Goal: Task Accomplishment & Management: Use online tool/utility

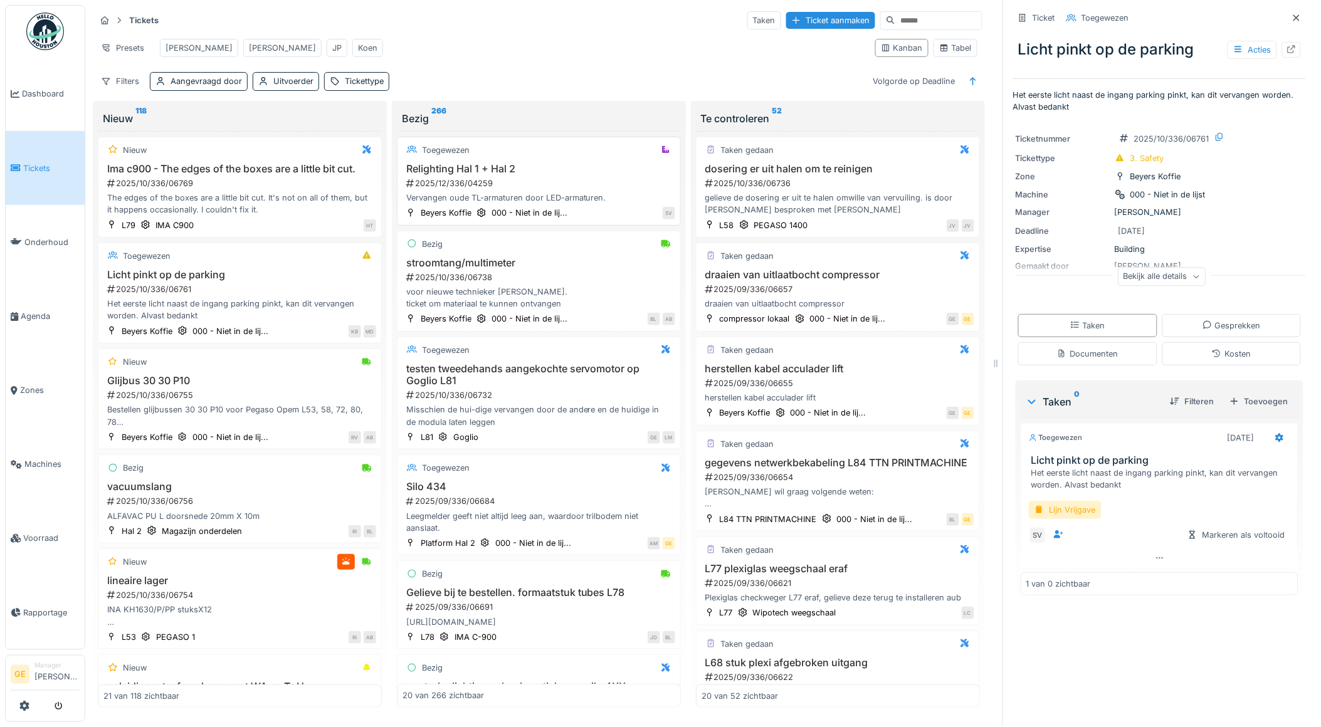
scroll to position [537, 0]
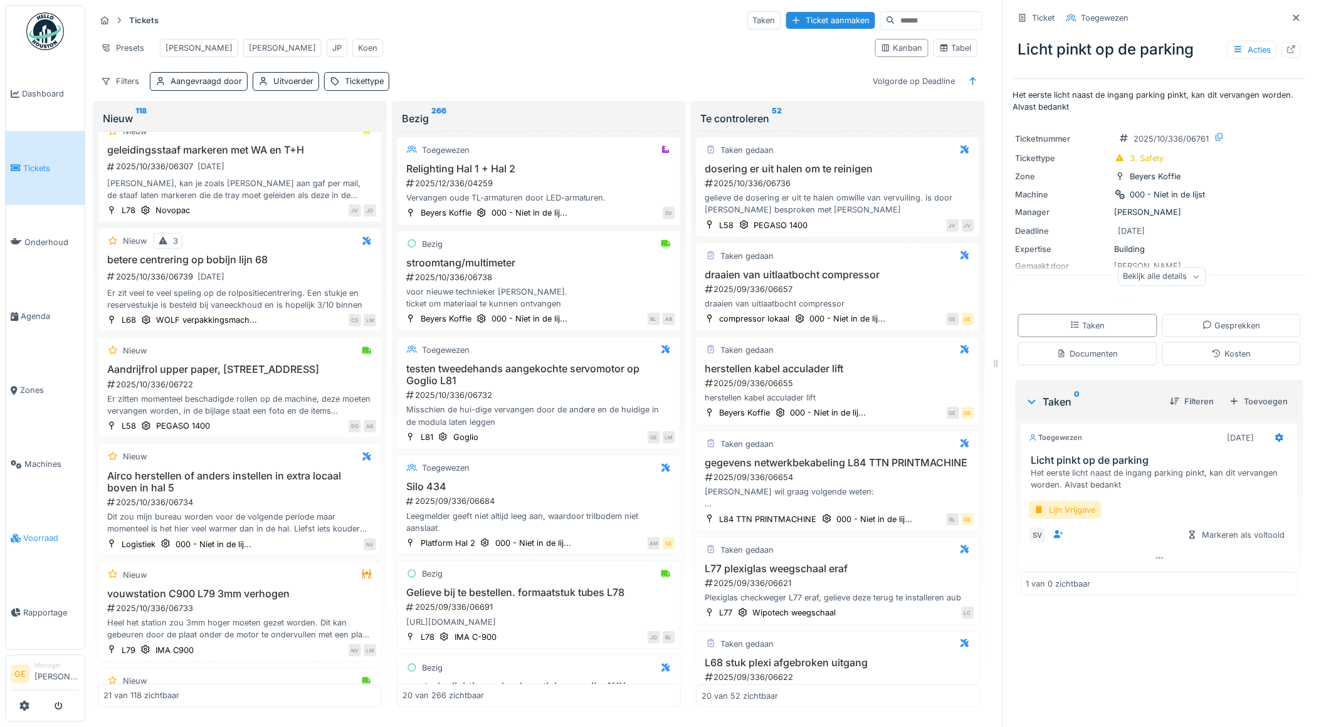
click at [40, 532] on span "Voorraad" at bounding box center [51, 538] width 56 height 12
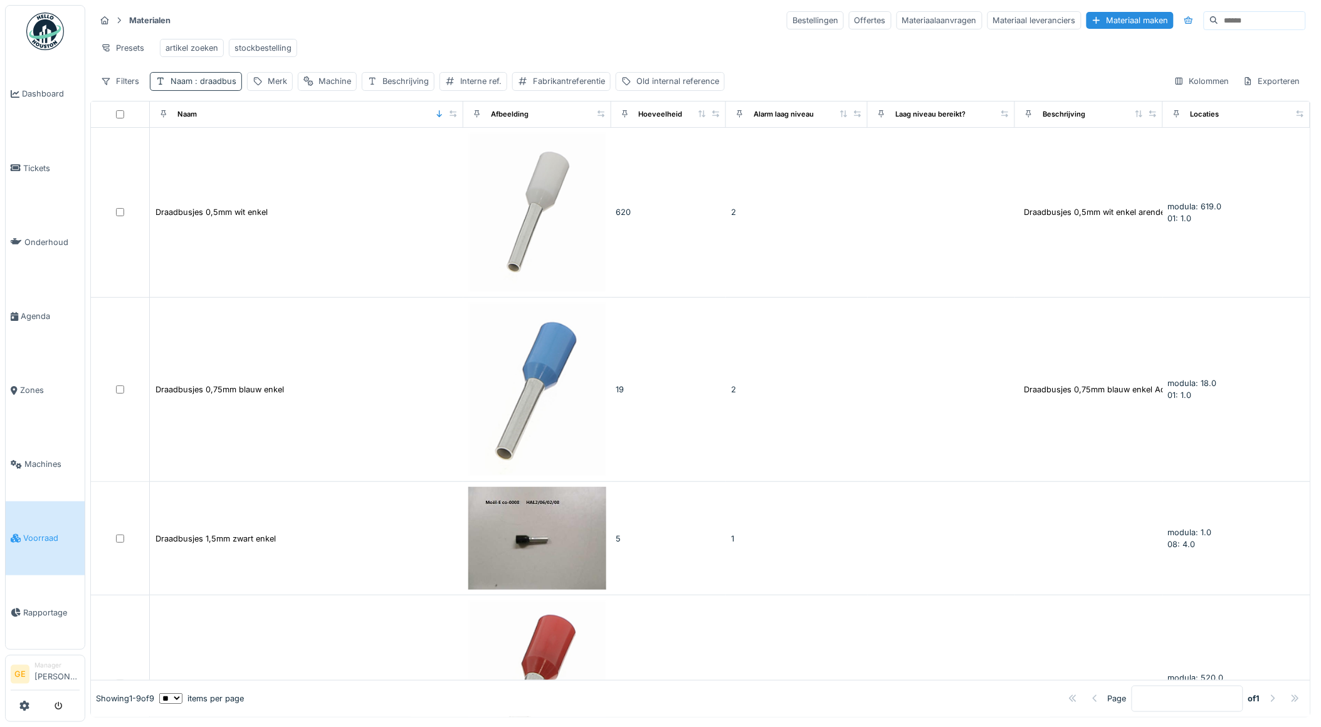
click at [217, 86] on span ": draadbus" at bounding box center [215, 81] width 44 height 9
click at [261, 149] on input "********" at bounding box center [219, 152] width 127 height 26
type input "*"
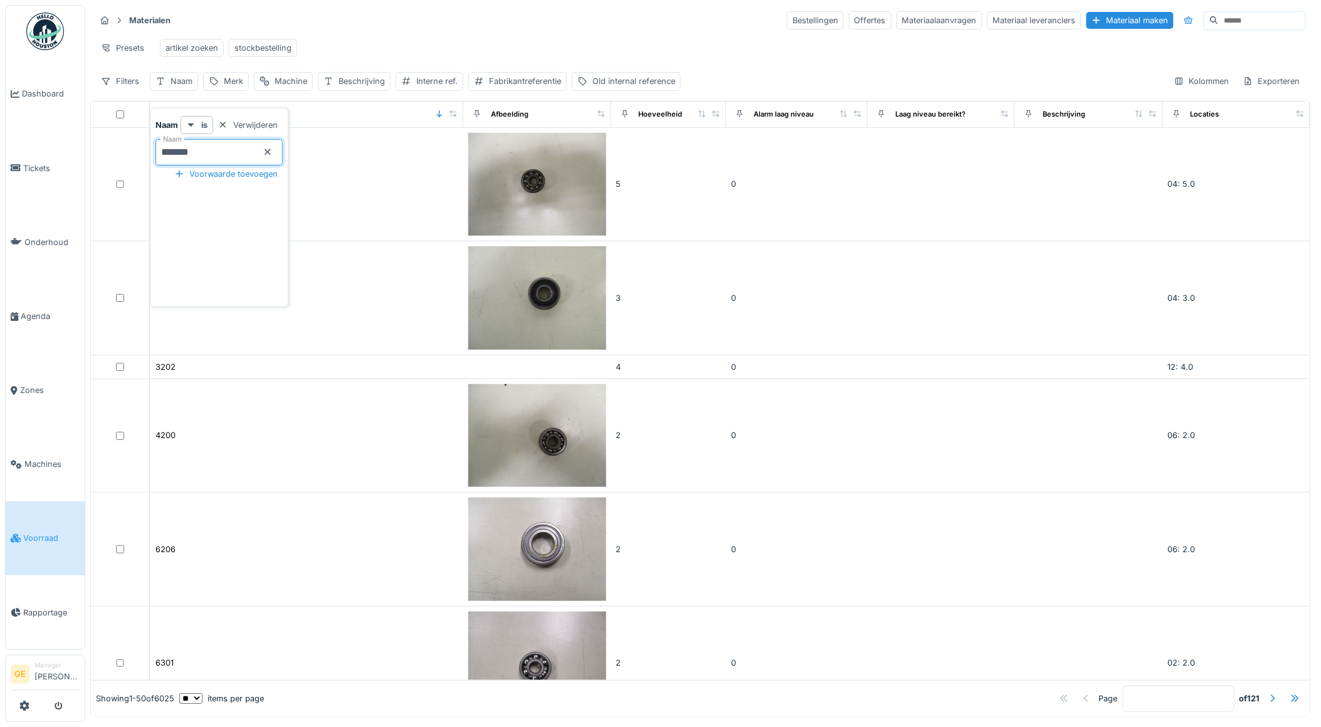
type input "********"
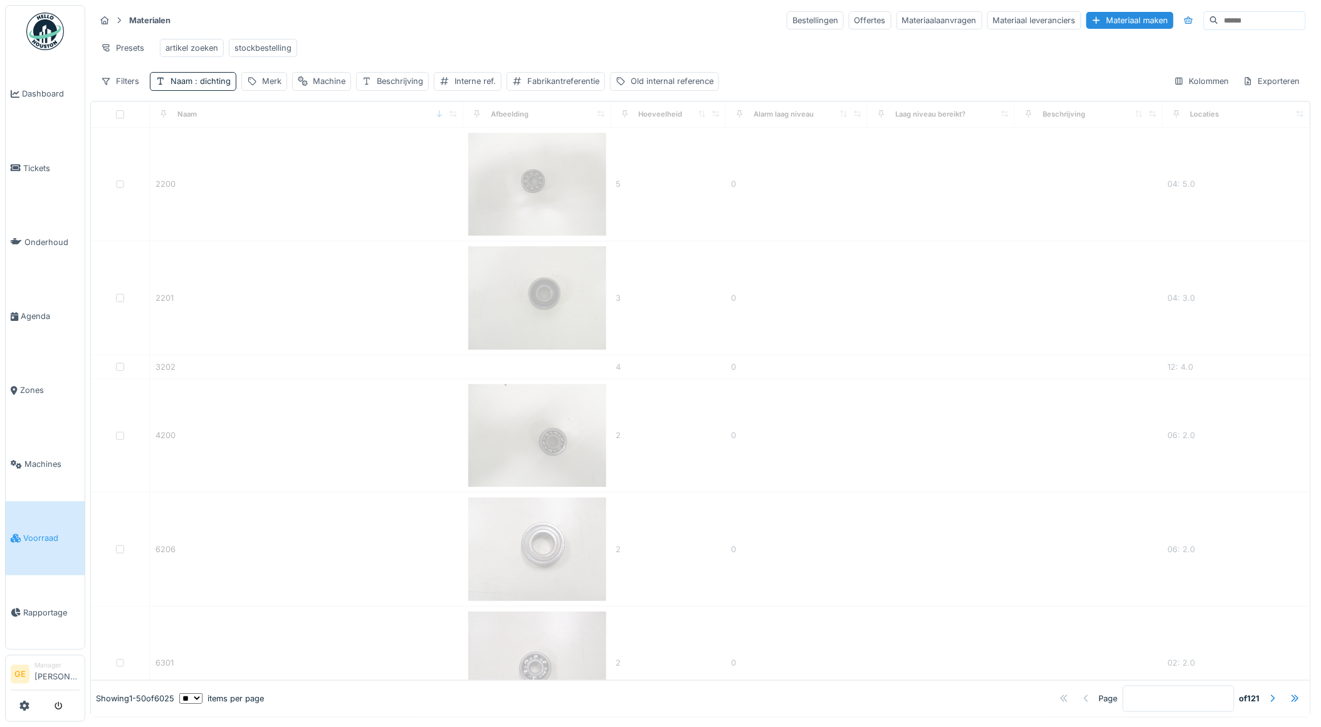
click at [384, 33] on div "Materialen Bestellingen Offertes Materiaalaanvragen Materiaal leveranciers Mate…" at bounding box center [700, 50] width 1221 height 91
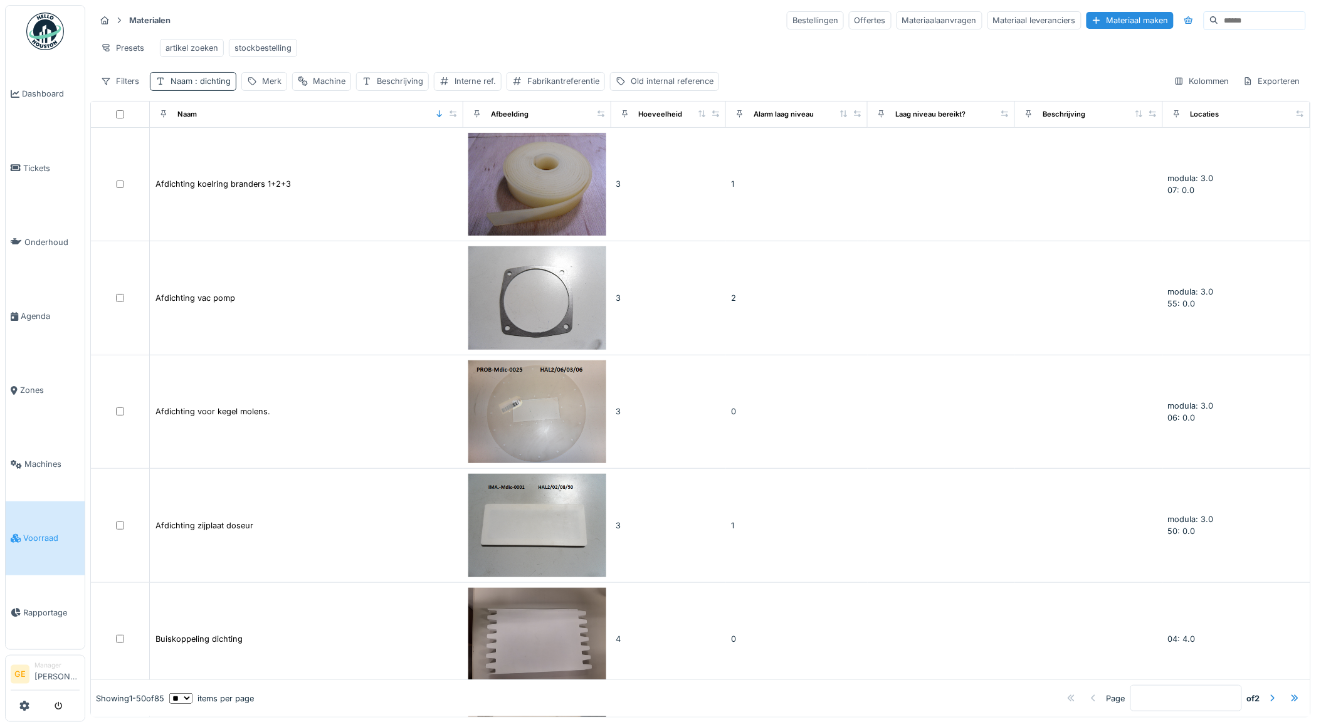
click at [203, 86] on span ": dichting" at bounding box center [212, 81] width 38 height 9
click at [228, 174] on div "Voorwaarde toevoegen" at bounding box center [226, 174] width 114 height 17
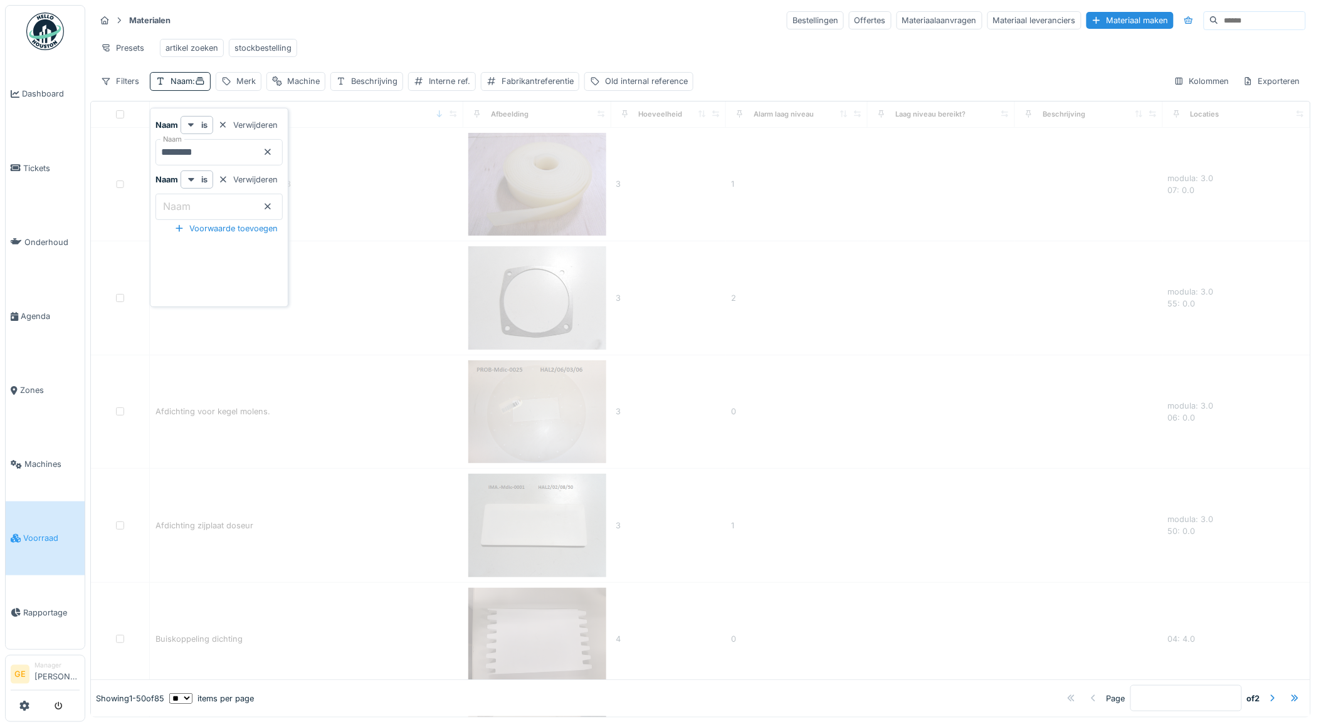
click at [222, 211] on input "Naam" at bounding box center [219, 207] width 127 height 26
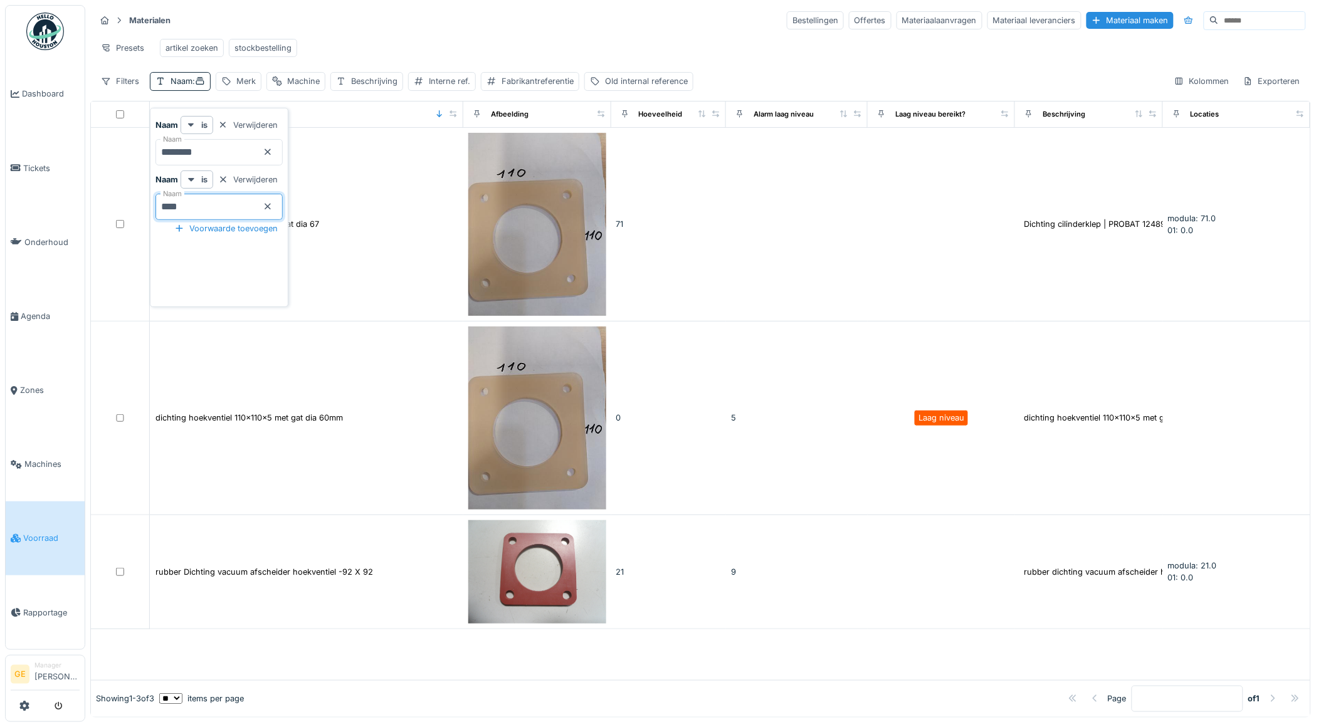
type input "**********"
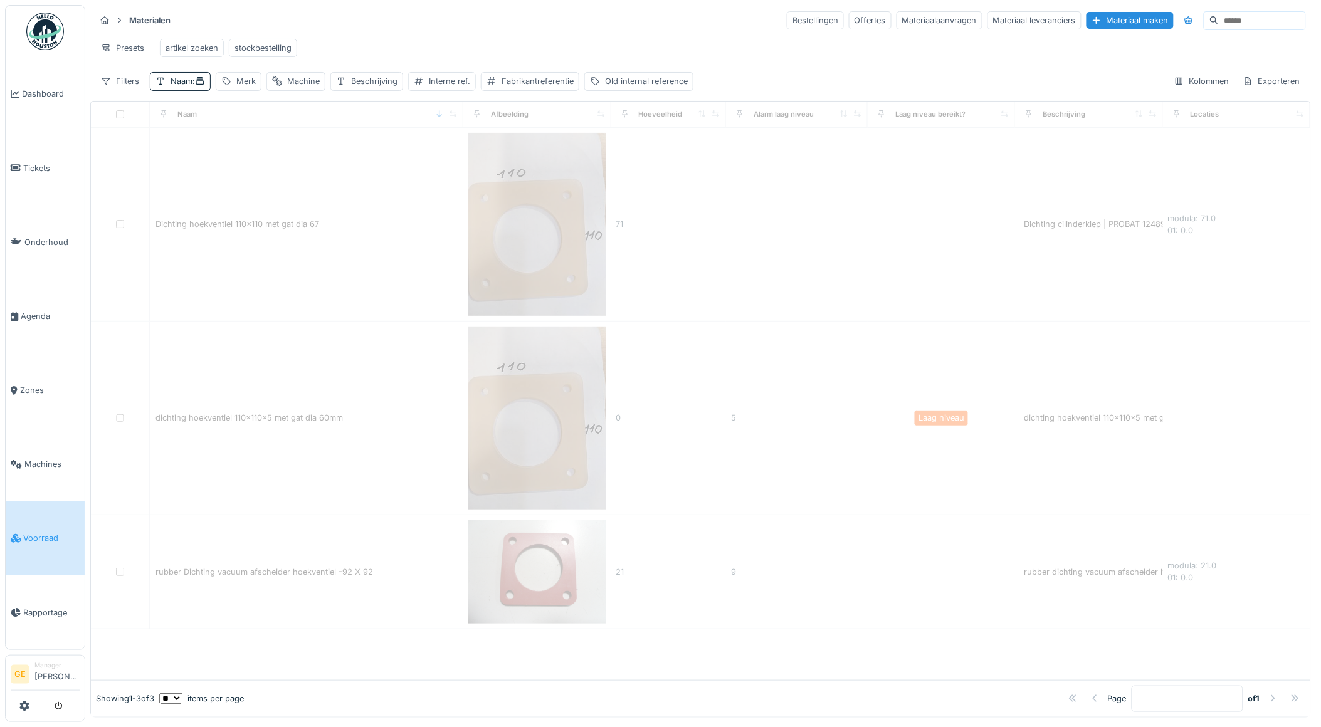
click at [359, 51] on div "Presets artikel zoeken stockbestelling" at bounding box center [700, 48] width 1211 height 28
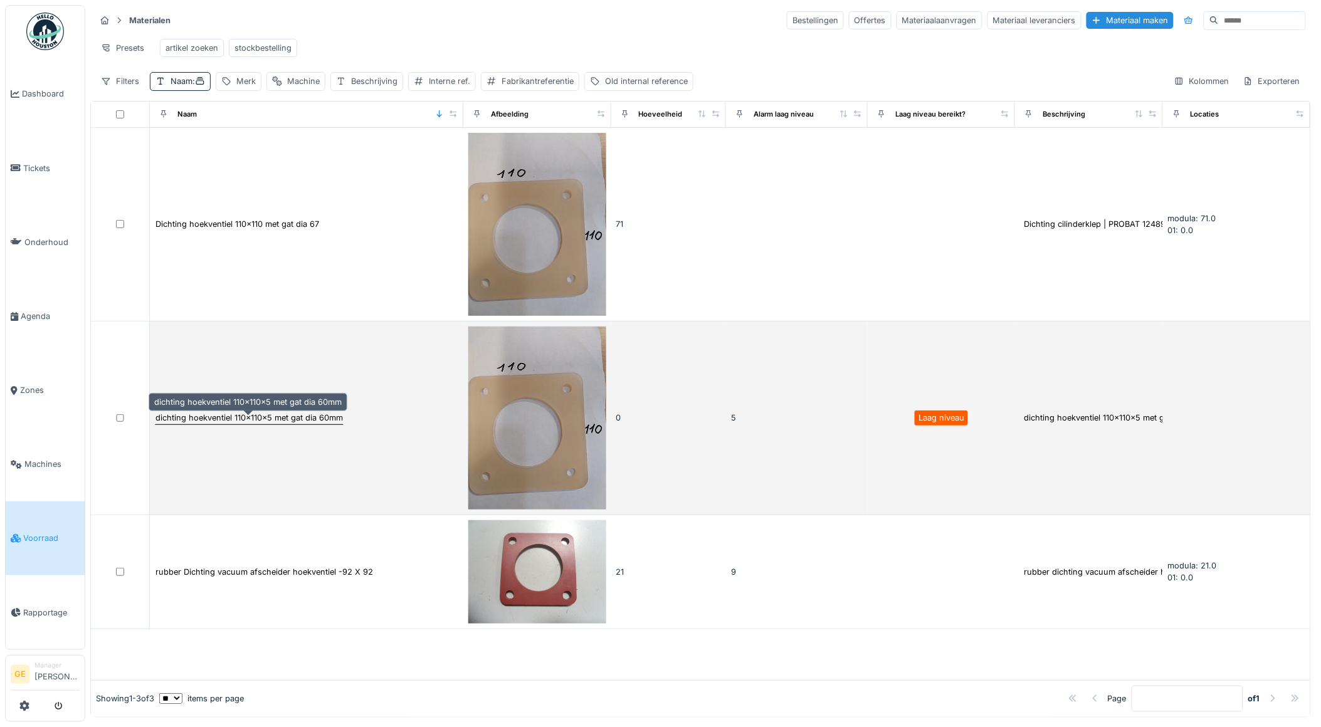
click at [295, 424] on div "dichting hoekventiel 110x110x5 met gat dia 60mm" at bounding box center [249, 418] width 187 height 12
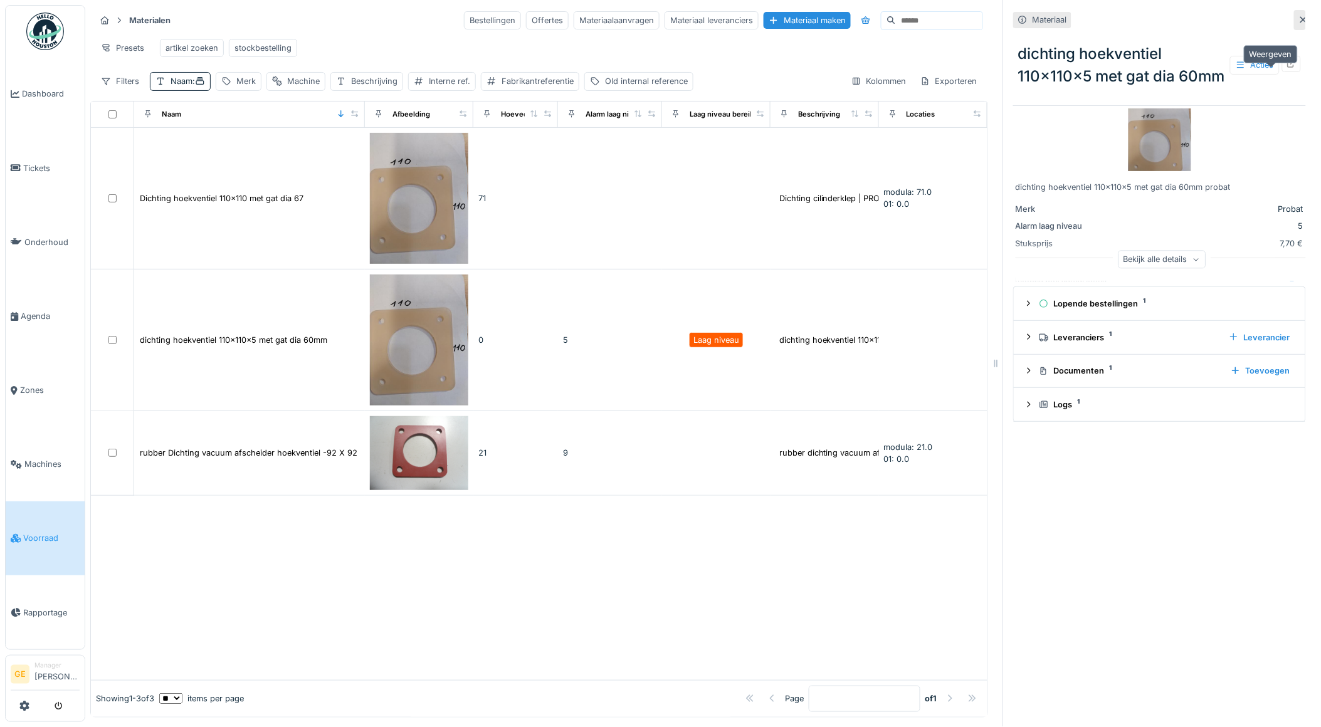
click at [1287, 68] on icon at bounding box center [1292, 64] width 10 height 8
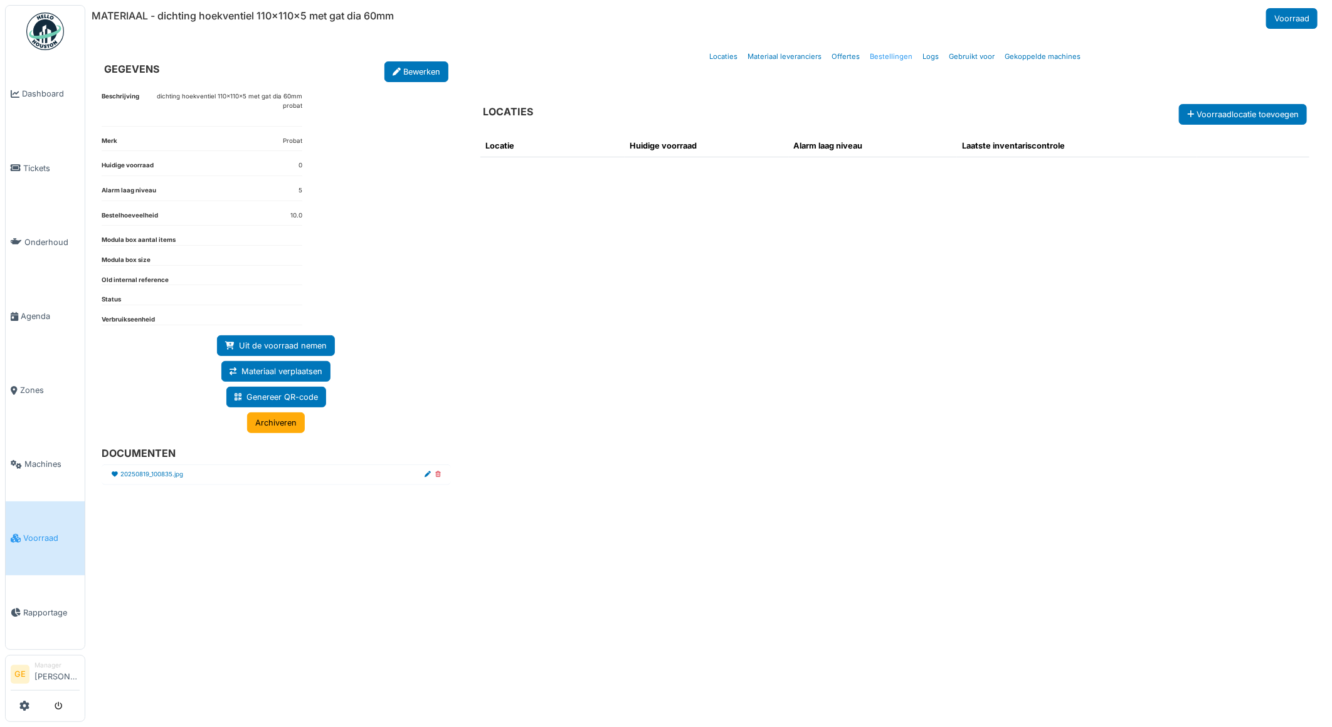
click at [886, 53] on link "Bestellingen" at bounding box center [891, 56] width 53 height 29
select select "***"
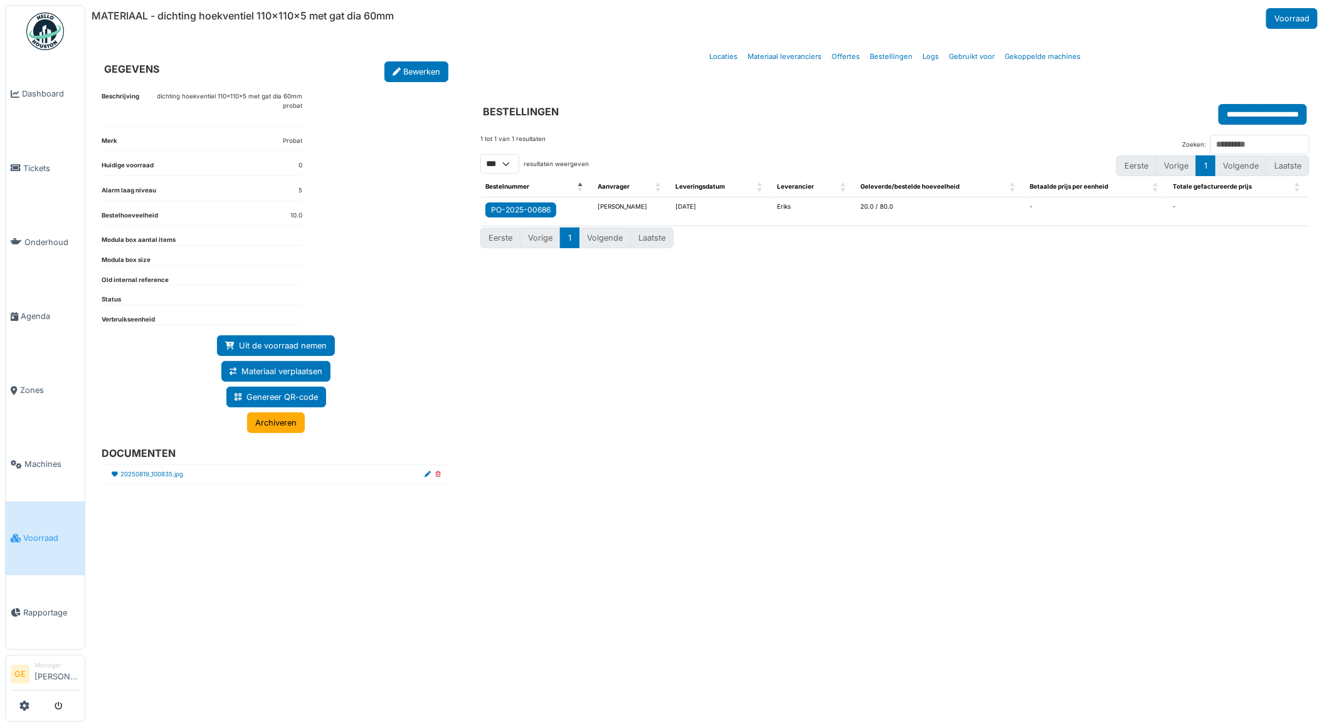
click at [542, 207] on div "PO-2025-00686" at bounding box center [521, 209] width 60 height 11
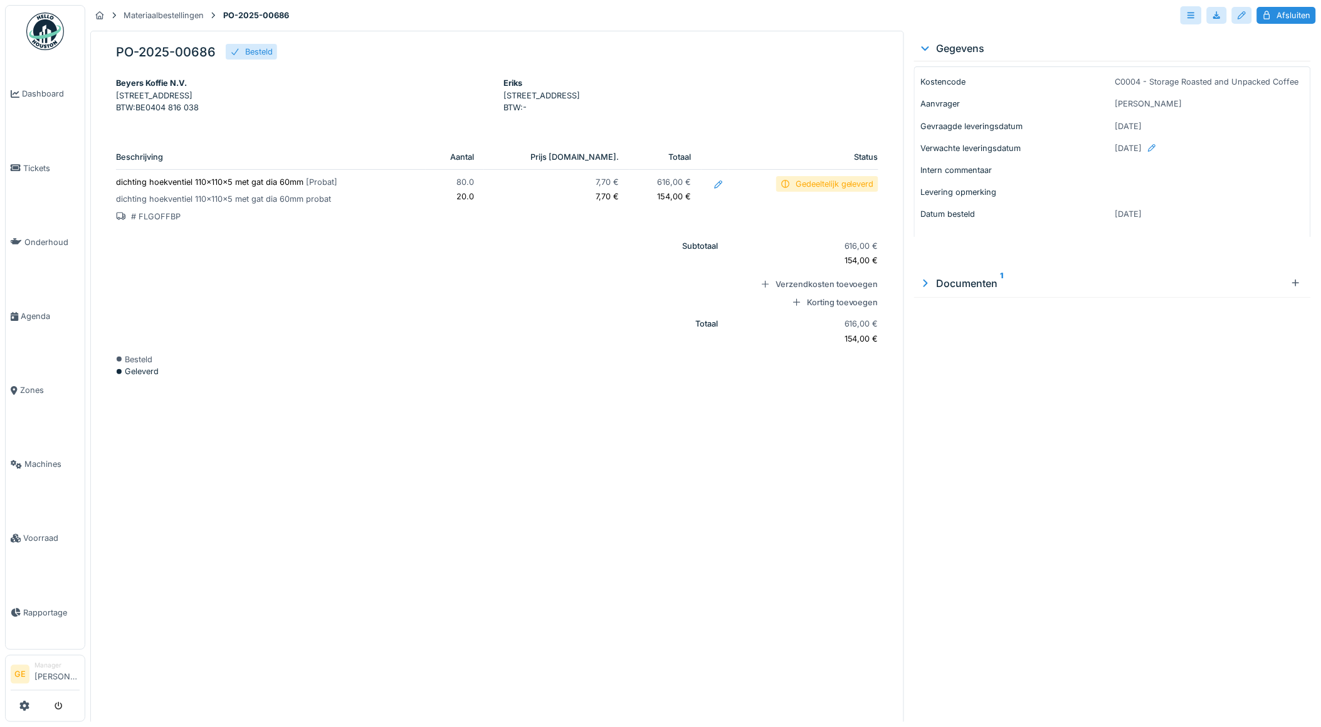
click at [796, 190] on div "Gedeeltelijk geleverd" at bounding box center [835, 184] width 78 height 12
click at [714, 191] on div at bounding box center [719, 185] width 10 height 12
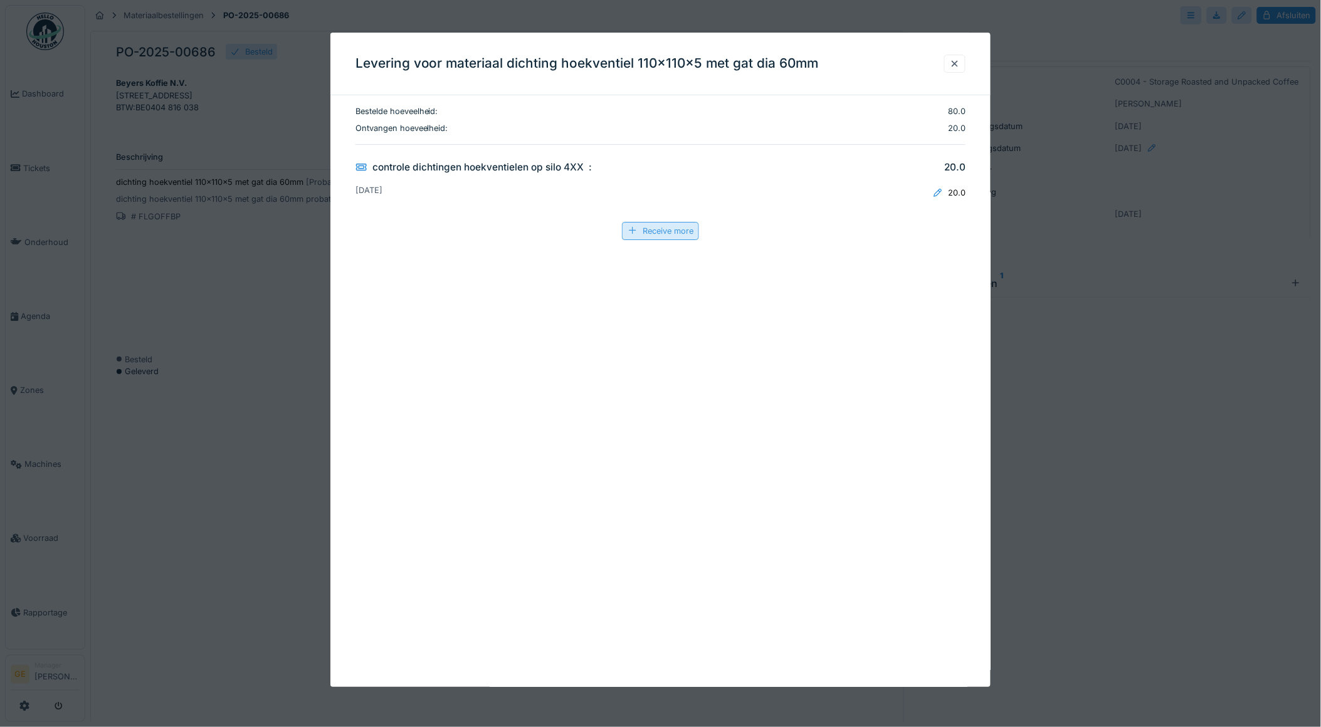
click at [671, 236] on div "Receive more" at bounding box center [660, 231] width 77 height 18
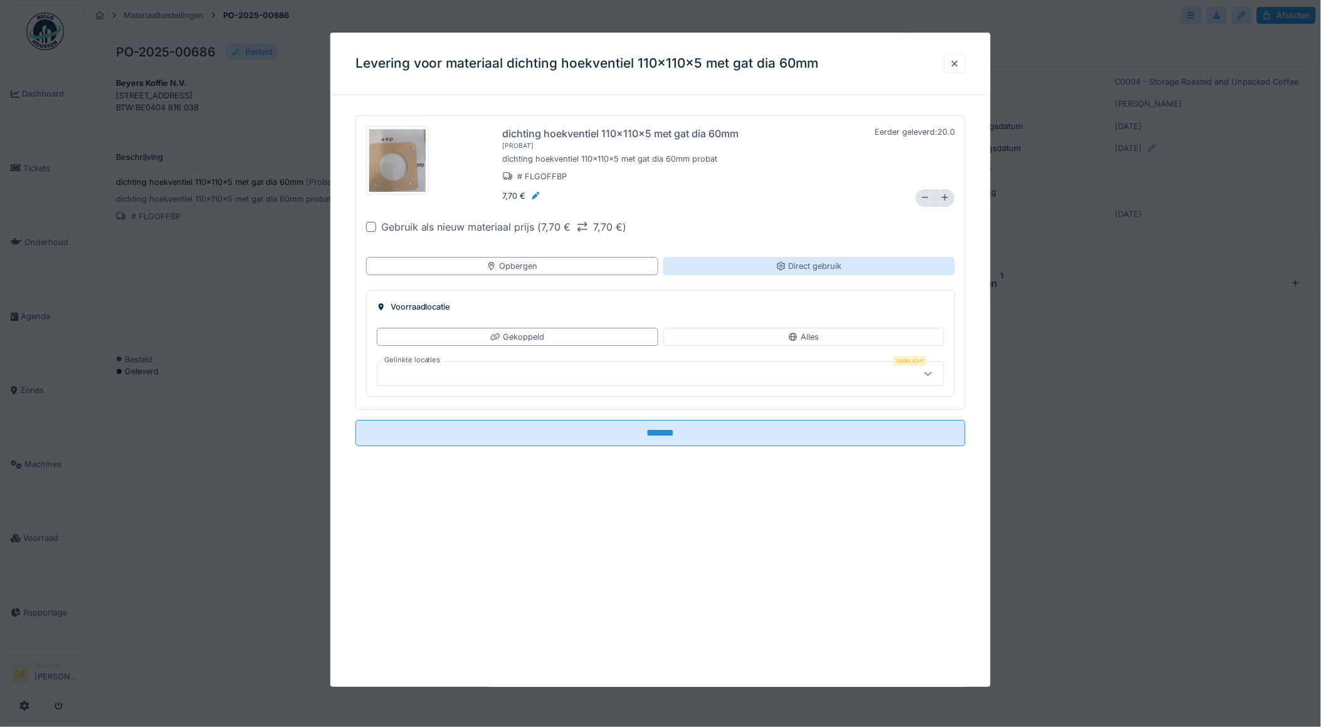
click at [731, 268] on div "Direct gebruik" at bounding box center [809, 266] width 292 height 18
click at [498, 381] on div "Tickets" at bounding box center [628, 374] width 491 height 14
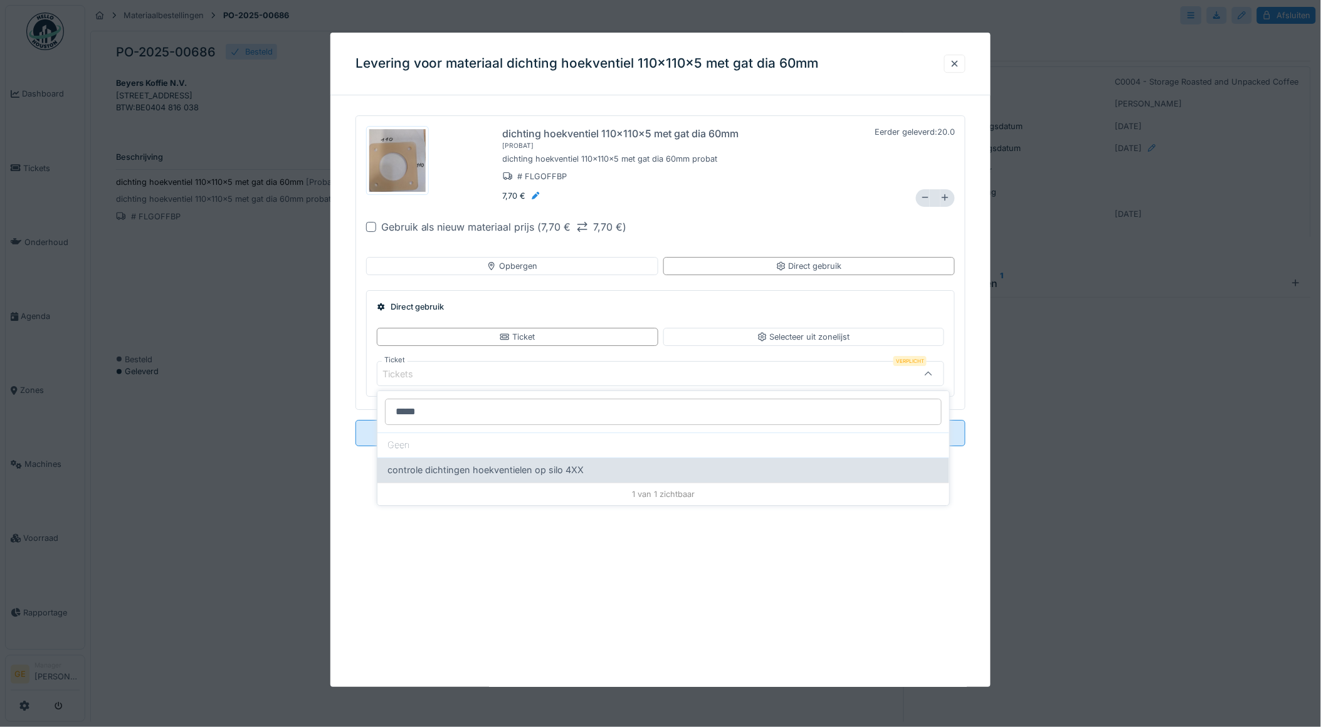
type input "*****"
click at [418, 469] on span "controle dichtingen hoekventielen op silo 4XX" at bounding box center [486, 470] width 196 height 14
type input "******"
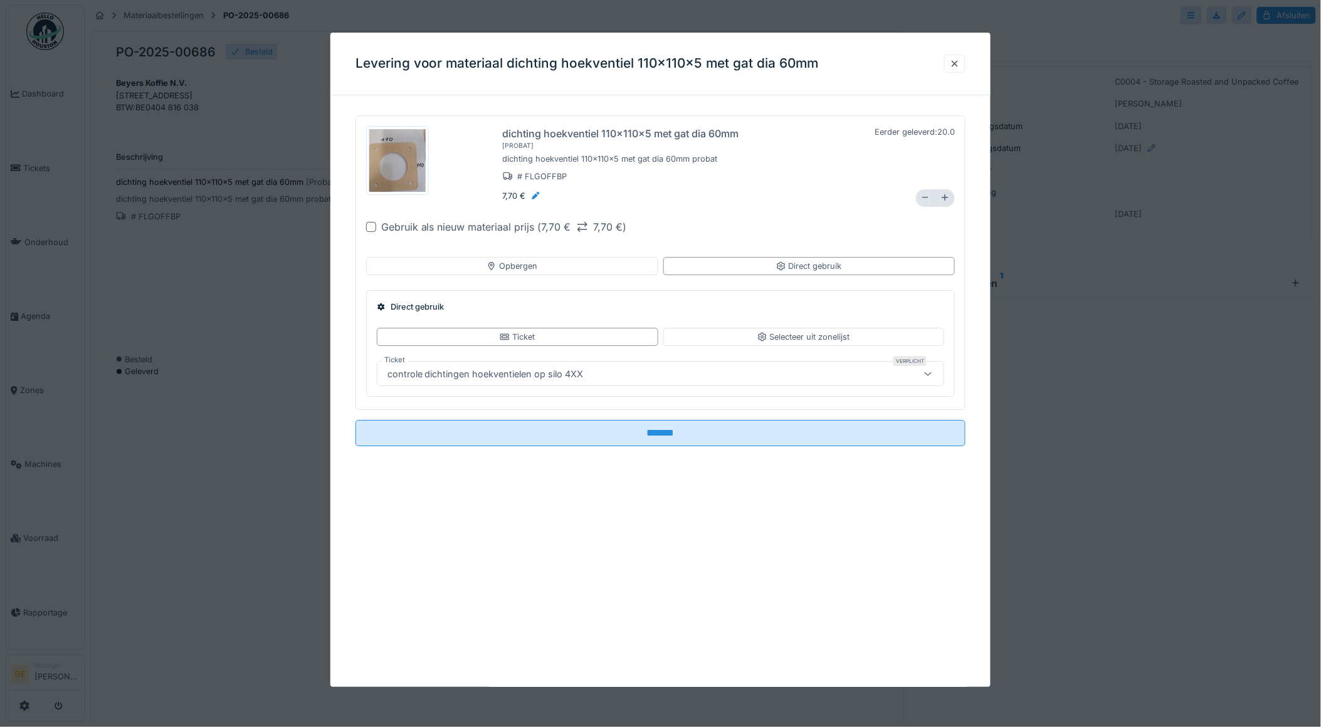
click at [922, 198] on icon at bounding box center [925, 198] width 6 height 1
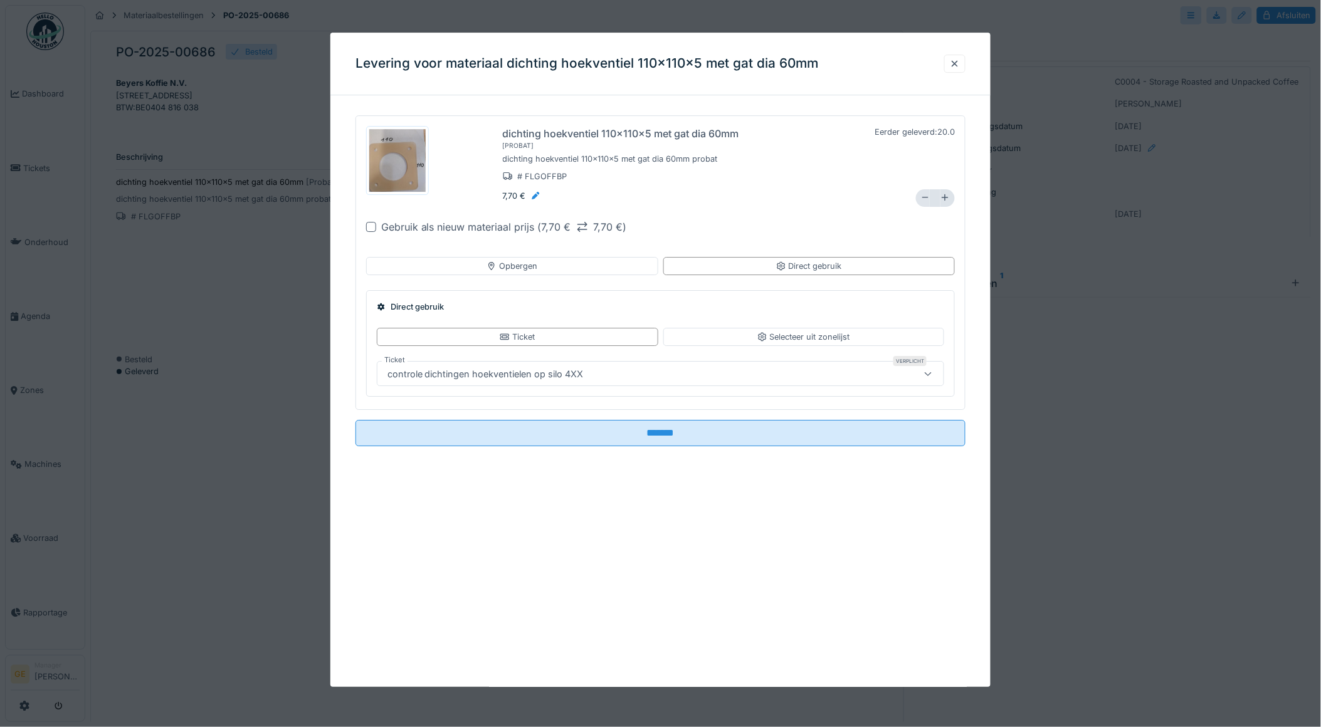
click at [922, 198] on icon at bounding box center [925, 198] width 6 height 1
click at [921, 197] on icon at bounding box center [925, 198] width 9 height 8
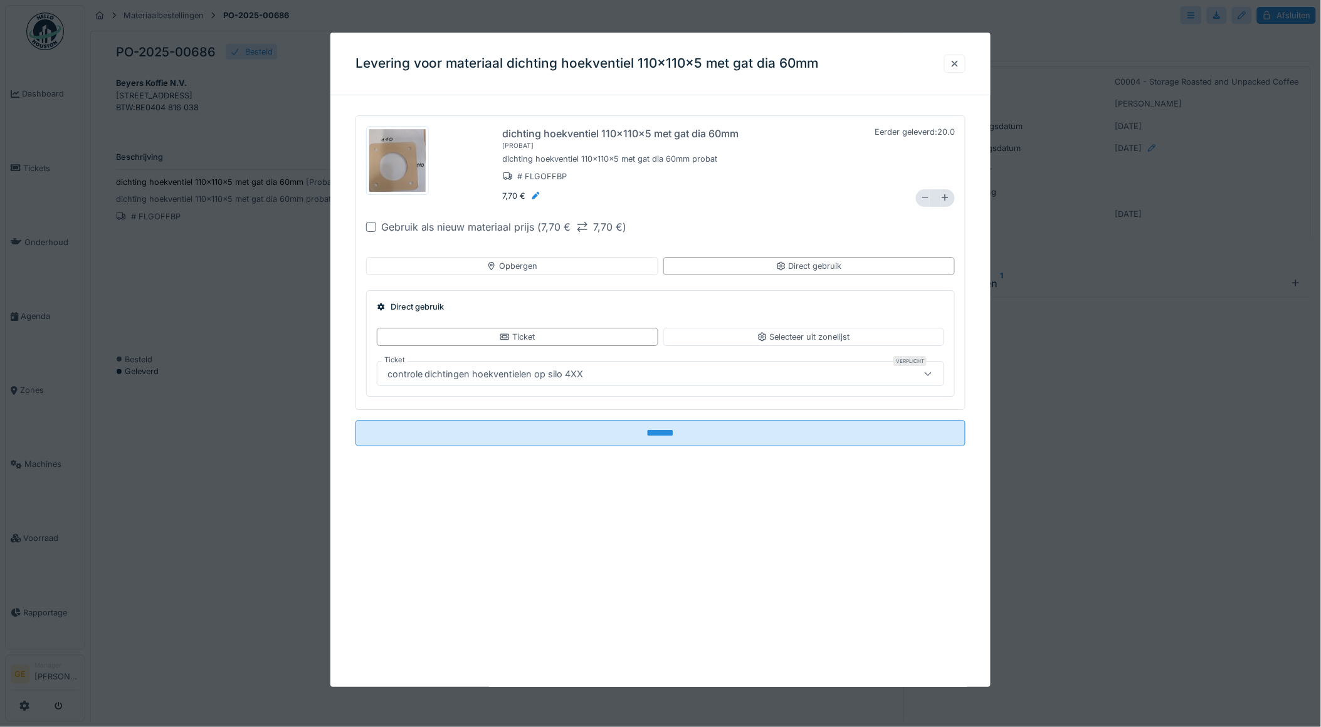
click at [922, 198] on icon at bounding box center [925, 198] width 6 height 1
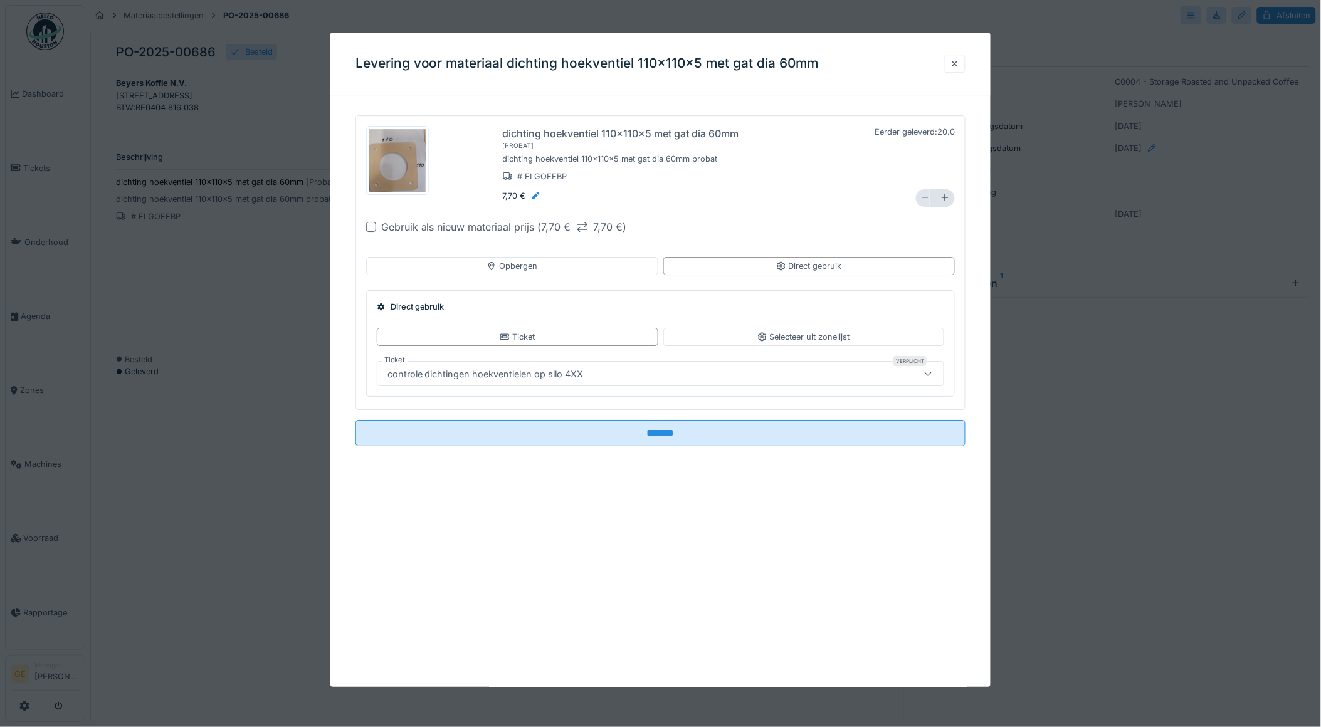
click at [922, 198] on icon at bounding box center [925, 198] width 6 height 1
click at [921, 197] on icon at bounding box center [925, 198] width 9 height 8
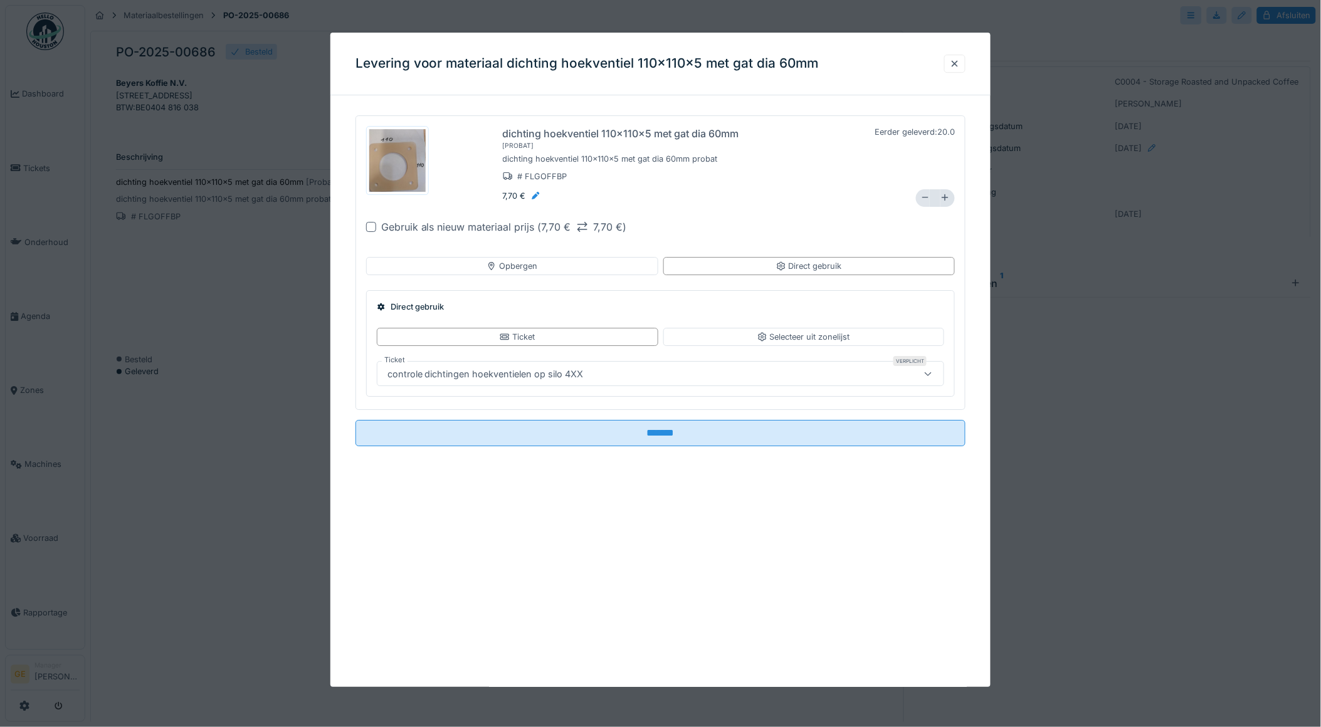
click at [922, 198] on icon at bounding box center [925, 198] width 6 height 1
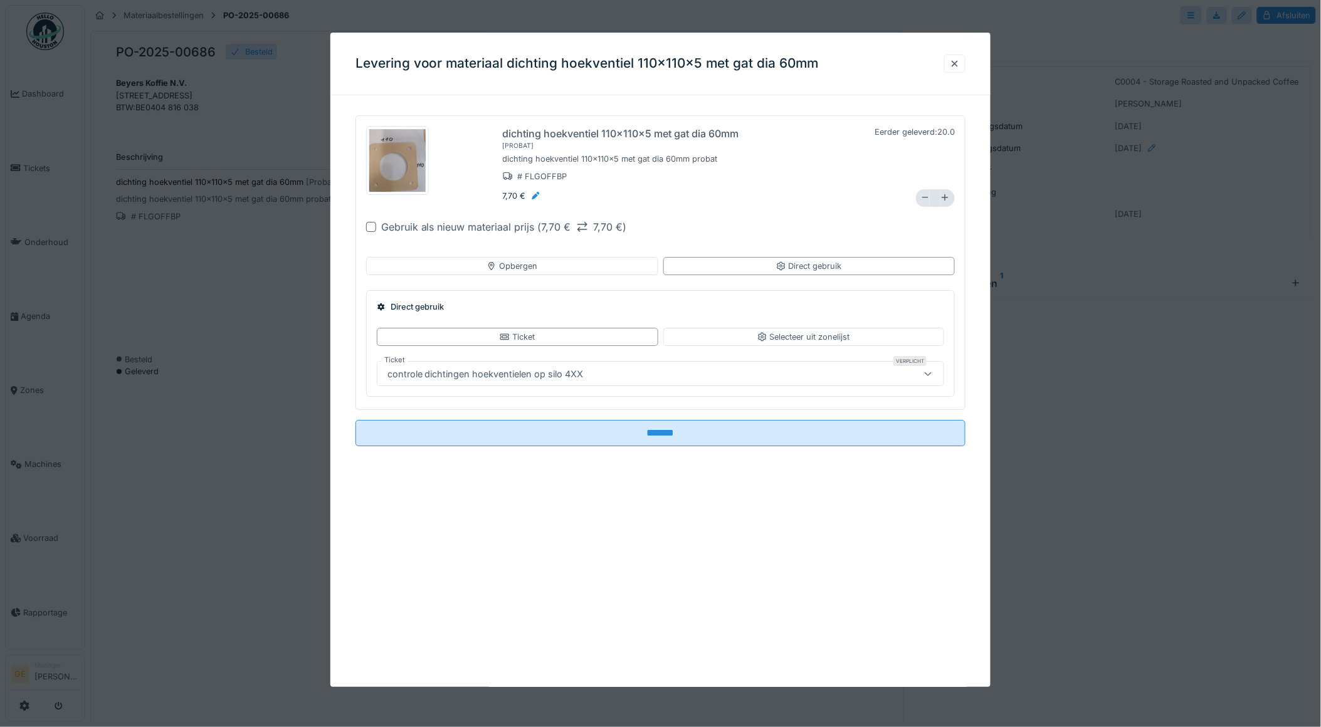
click at [922, 198] on icon at bounding box center [925, 198] width 6 height 1
click at [921, 197] on icon at bounding box center [925, 198] width 9 height 8
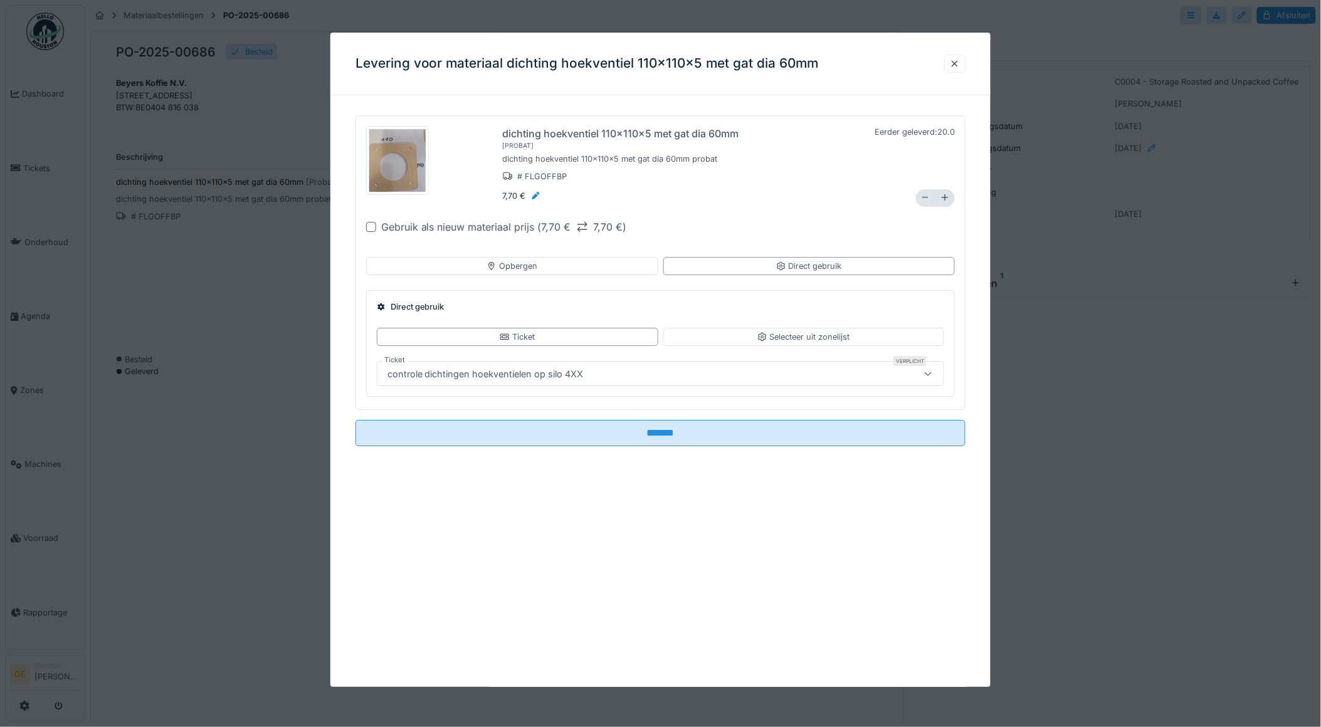
click at [922, 198] on icon at bounding box center [925, 198] width 6 height 1
click at [921, 198] on icon at bounding box center [925, 198] width 9 height 8
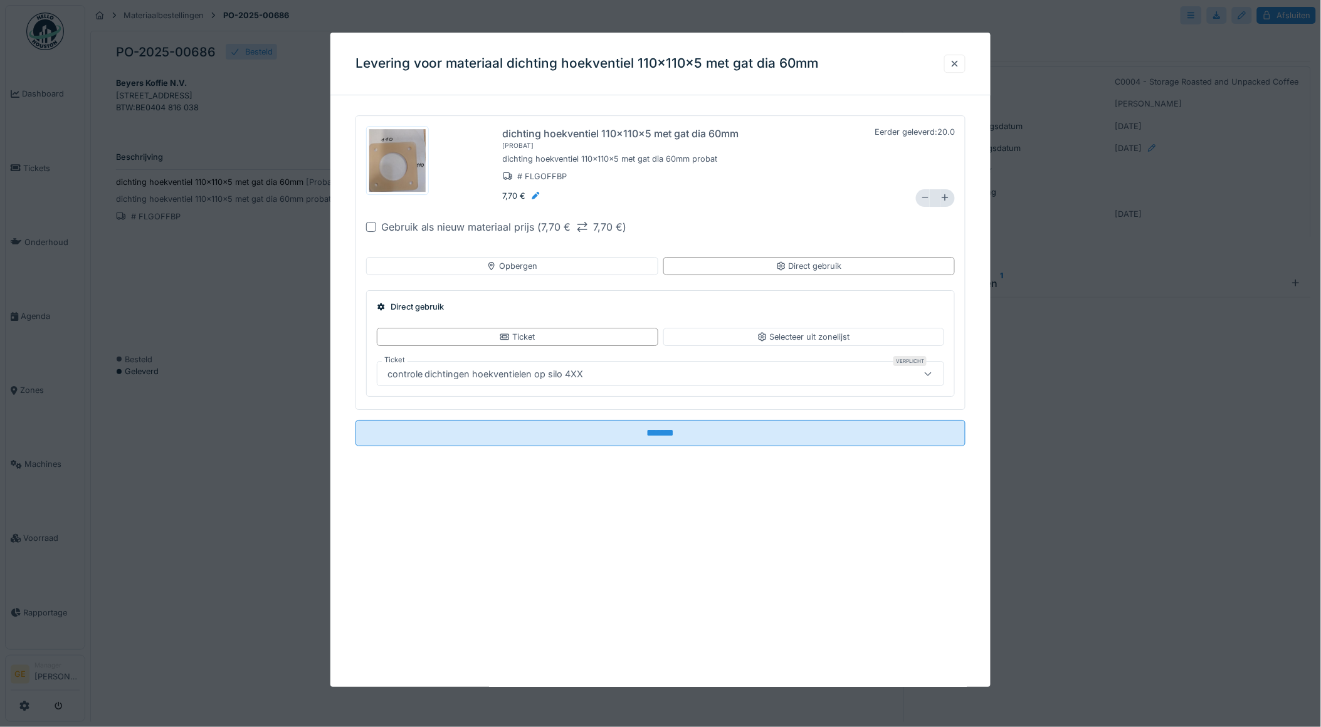
click at [921, 198] on icon at bounding box center [925, 198] width 9 height 8
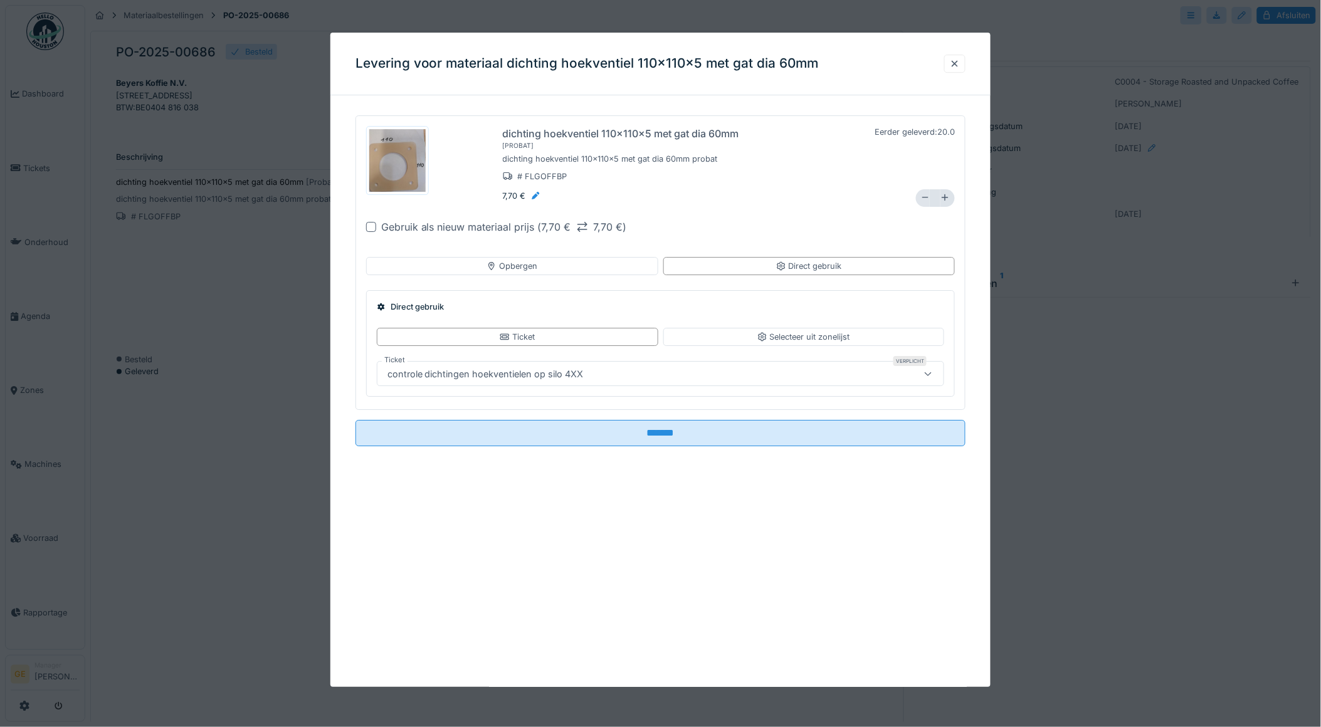
click at [921, 198] on icon at bounding box center [925, 198] width 9 height 8
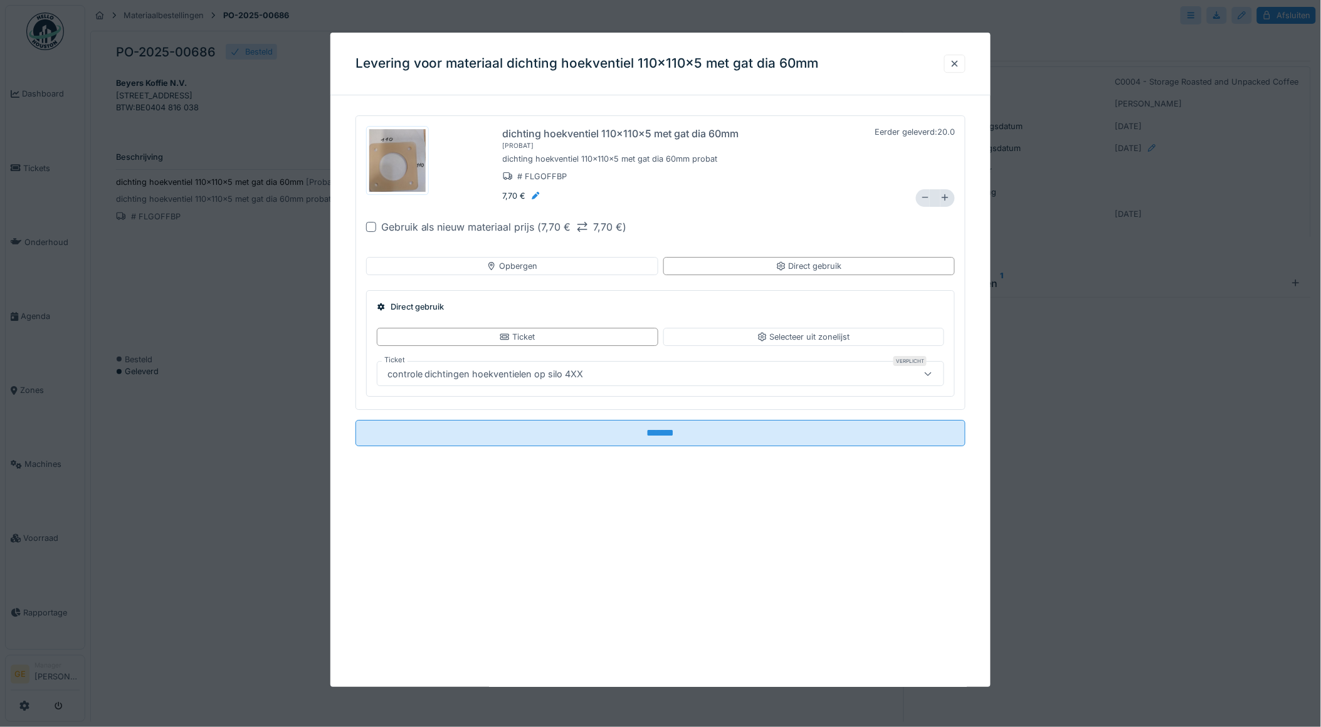
click at [921, 198] on icon at bounding box center [925, 198] width 9 height 8
click at [919, 198] on div at bounding box center [923, 198] width 14 height 18
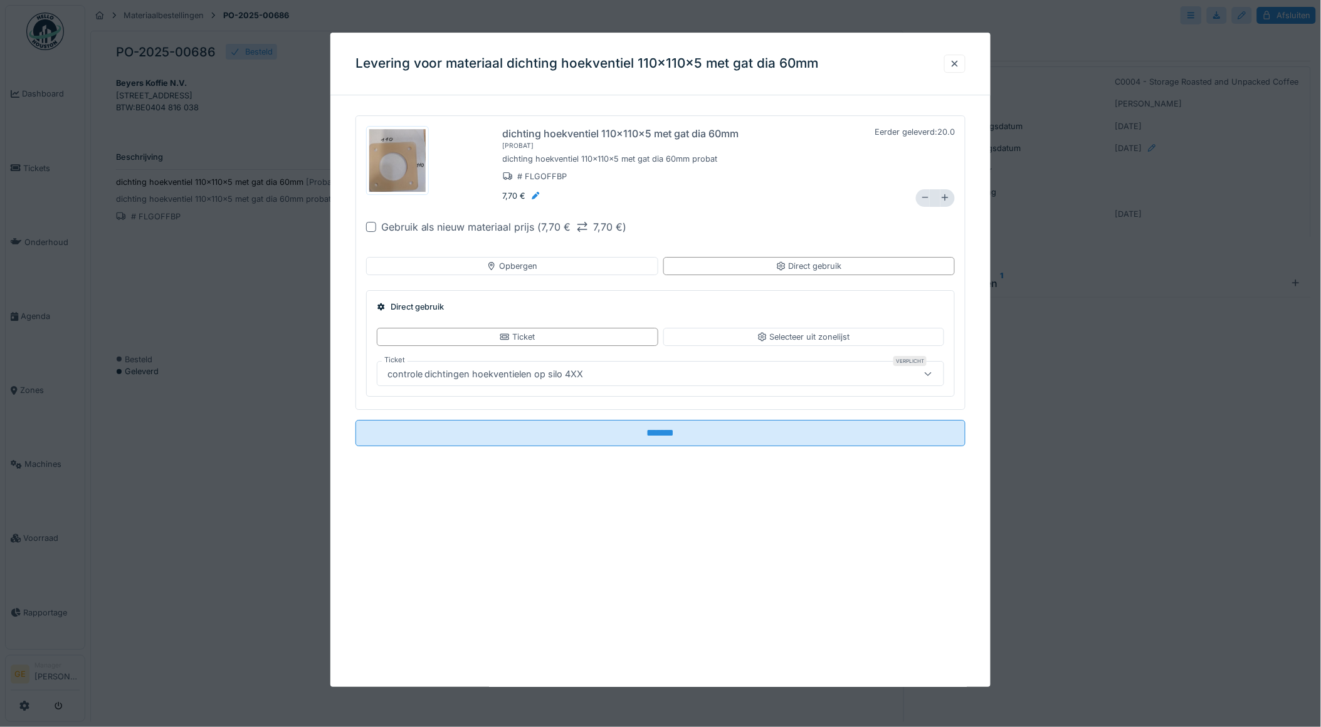
type input "**"
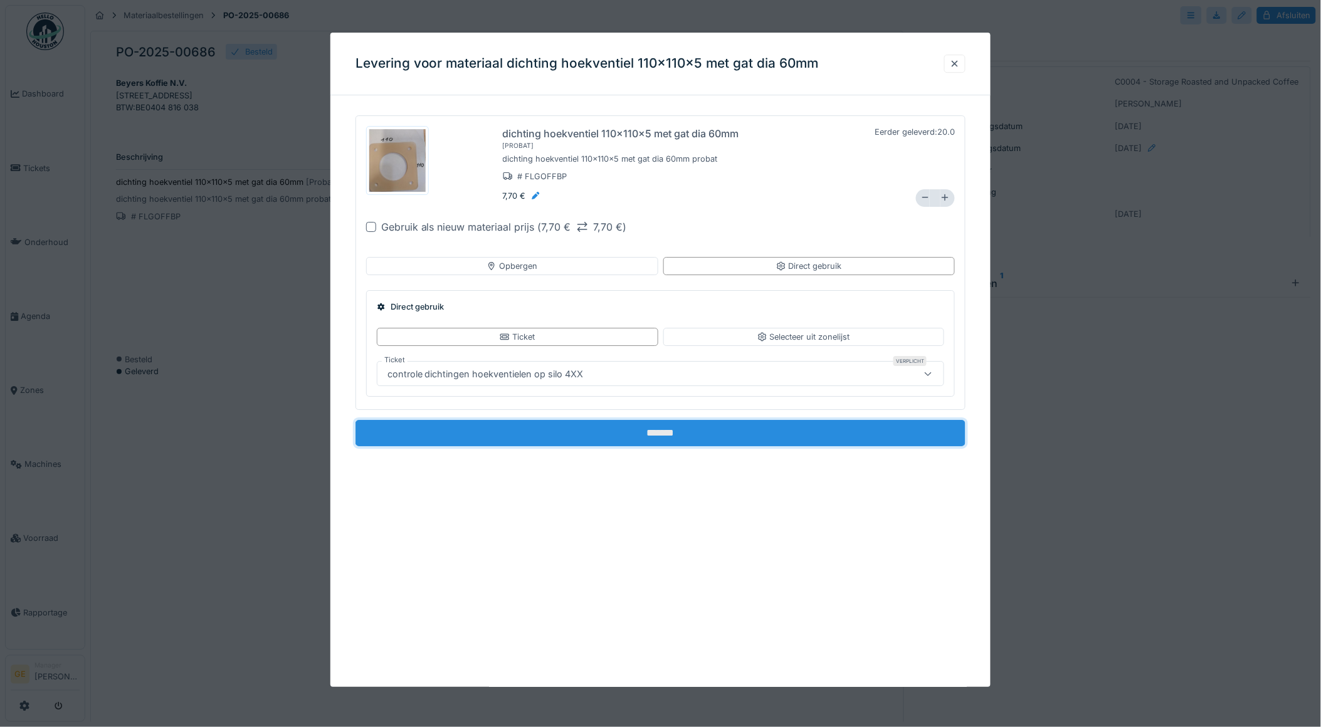
click at [662, 434] on input "*******" at bounding box center [661, 434] width 611 height 26
